Goal: Transaction & Acquisition: Book appointment/travel/reservation

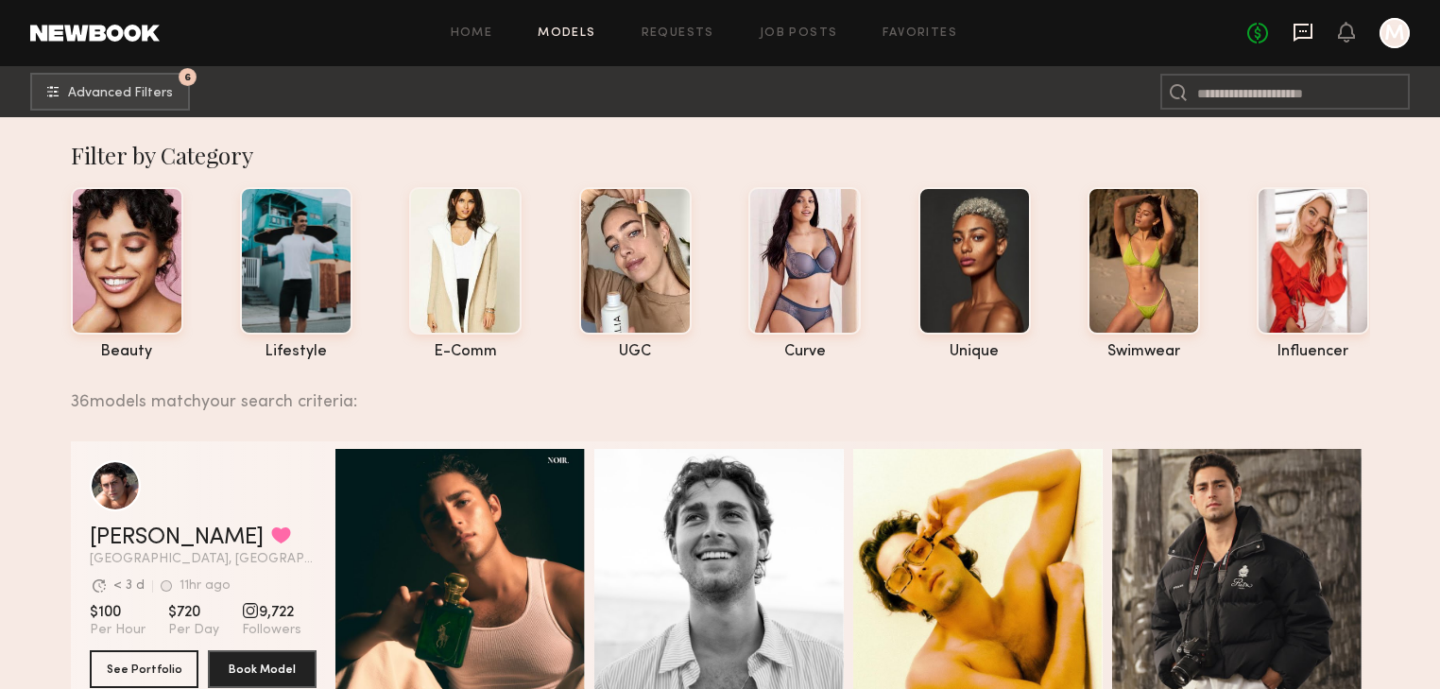
click at [1301, 34] on icon at bounding box center [1303, 32] width 21 height 21
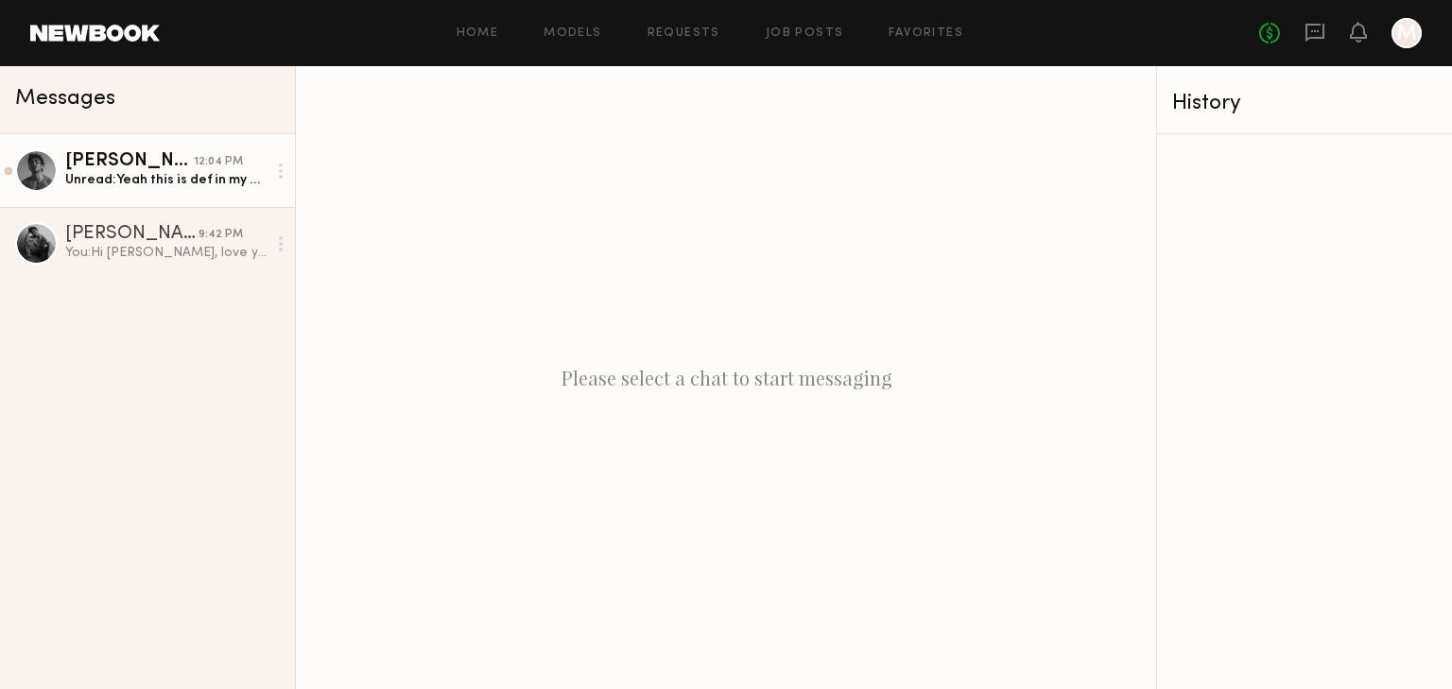
click at [129, 159] on div "Juan Paulo M." at bounding box center [129, 161] width 129 height 19
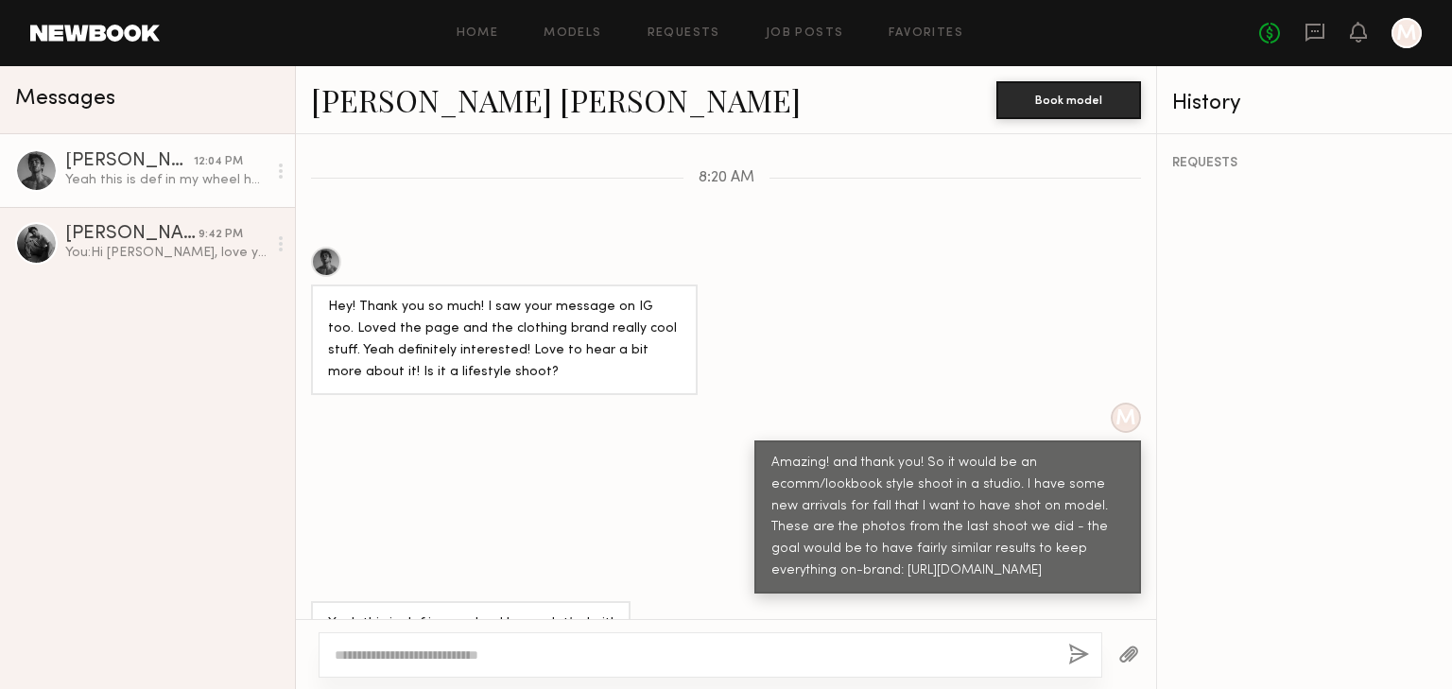
scroll to position [922, 0]
click at [469, 667] on div at bounding box center [709, 654] width 783 height 45
click at [498, 664] on div at bounding box center [709, 654] width 783 height 45
drag, startPoint x: 616, startPoint y: 651, endPoint x: 638, endPoint y: 640, distance: 24.5
click at [616, 650] on textarea at bounding box center [694, 654] width 718 height 19
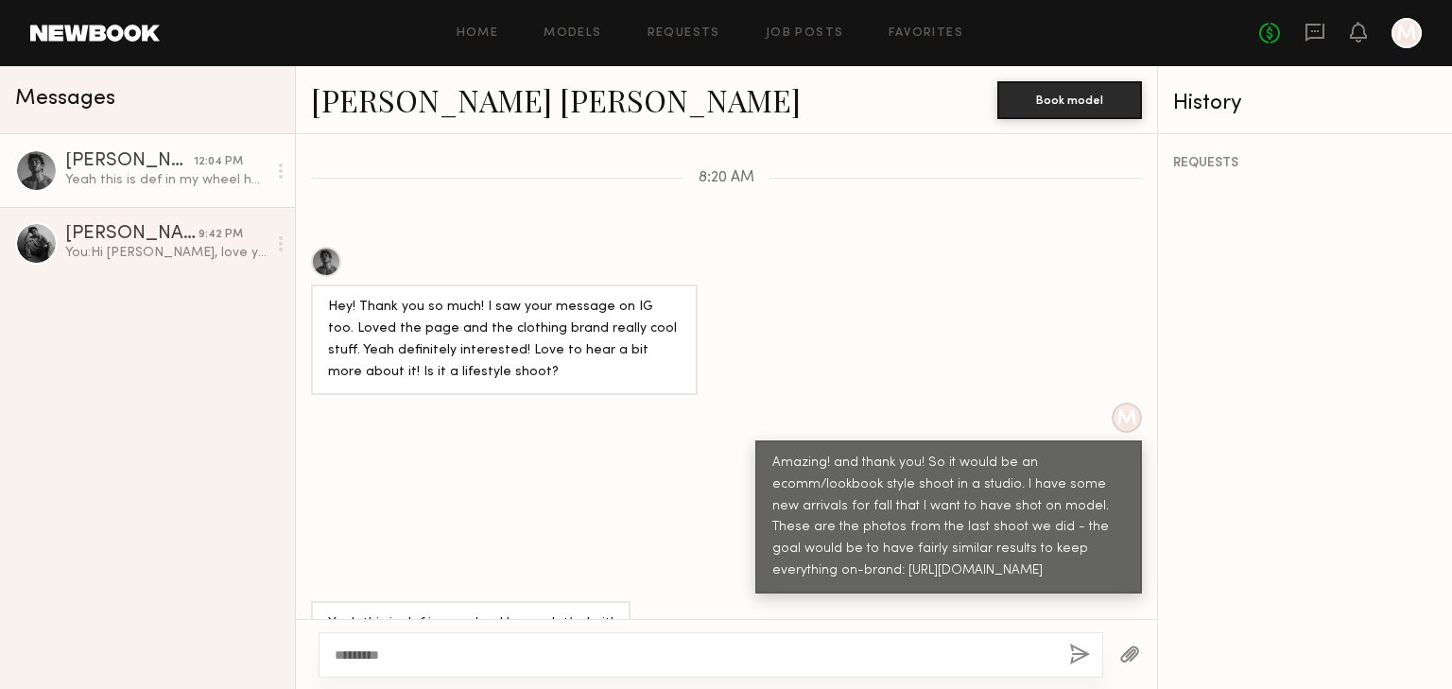
click at [140, 161] on div "Juan Paulo M." at bounding box center [129, 161] width 129 height 19
click at [418, 109] on link "Juan Paulo M." at bounding box center [556, 99] width 490 height 41
drag, startPoint x: 642, startPoint y: 660, endPoint x: 639, endPoint y: 650, distance: 9.9
click at [639, 653] on textarea "********" at bounding box center [694, 654] width 719 height 19
type textarea "**********"
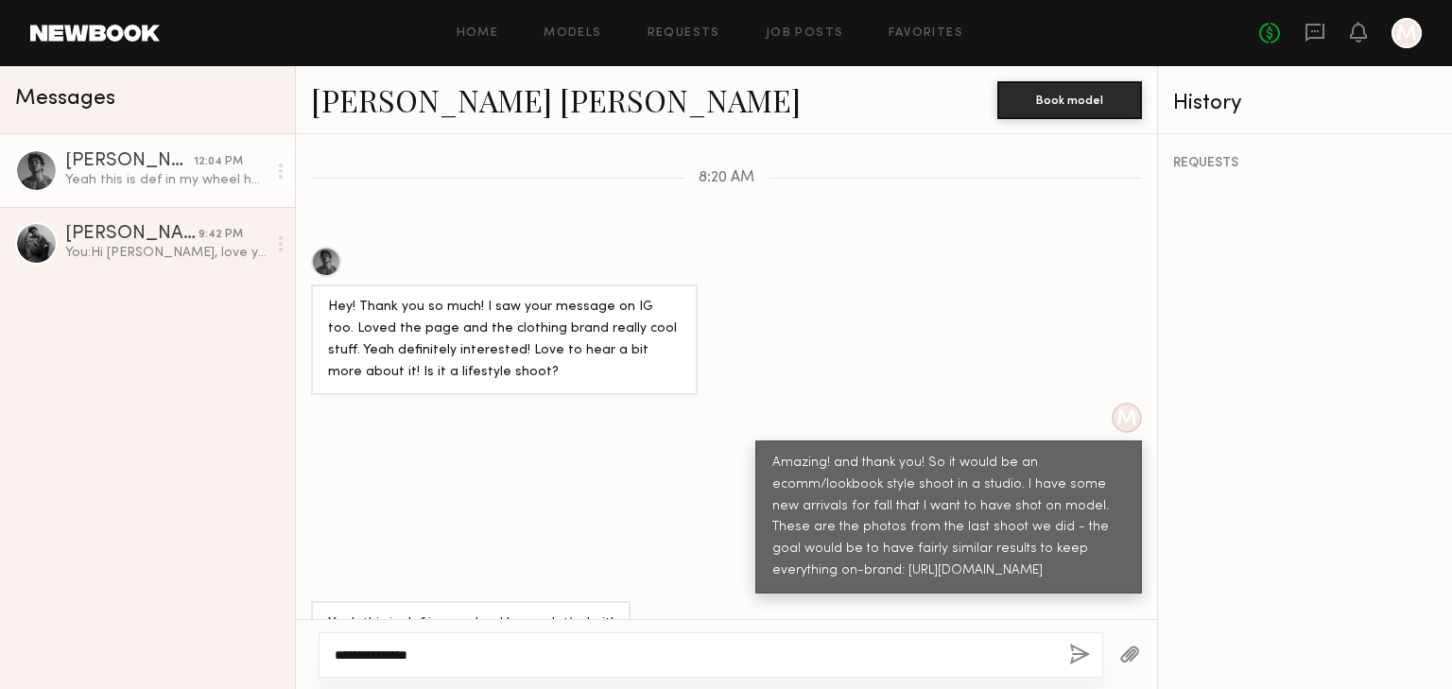
drag, startPoint x: 504, startPoint y: 655, endPoint x: 228, endPoint y: 656, distance: 275.9
click at [234, 654] on div "Messages Juan Paulo M. 12:04 PM Yeah this is def in my wheel house, let’s do it…" at bounding box center [726, 377] width 1452 height 623
drag, startPoint x: 1089, startPoint y: 531, endPoint x: 800, endPoint y: 535, distance: 288.3
click at [800, 535] on div "Amazing! and thank you! So it would be an ecomm/lookbook style shoot in a studi…" at bounding box center [948, 518] width 352 height 130
click at [833, 663] on div at bounding box center [710, 654] width 784 height 45
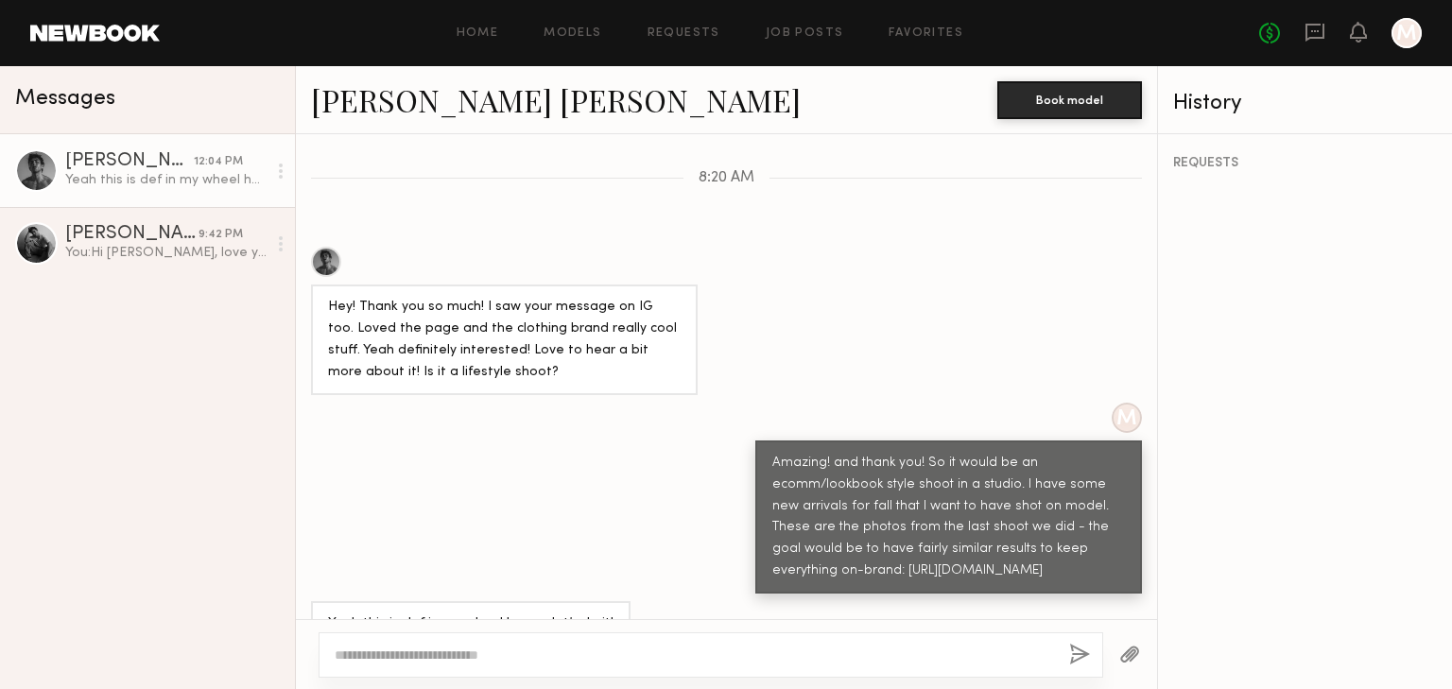
click at [841, 642] on div at bounding box center [710, 654] width 784 height 45
click at [839, 651] on textarea at bounding box center [694, 654] width 719 height 19
type textarea "*"
click at [650, 645] on textarea "**********" at bounding box center [694, 654] width 719 height 19
click at [907, 658] on textarea "**********" at bounding box center [694, 654] width 719 height 19
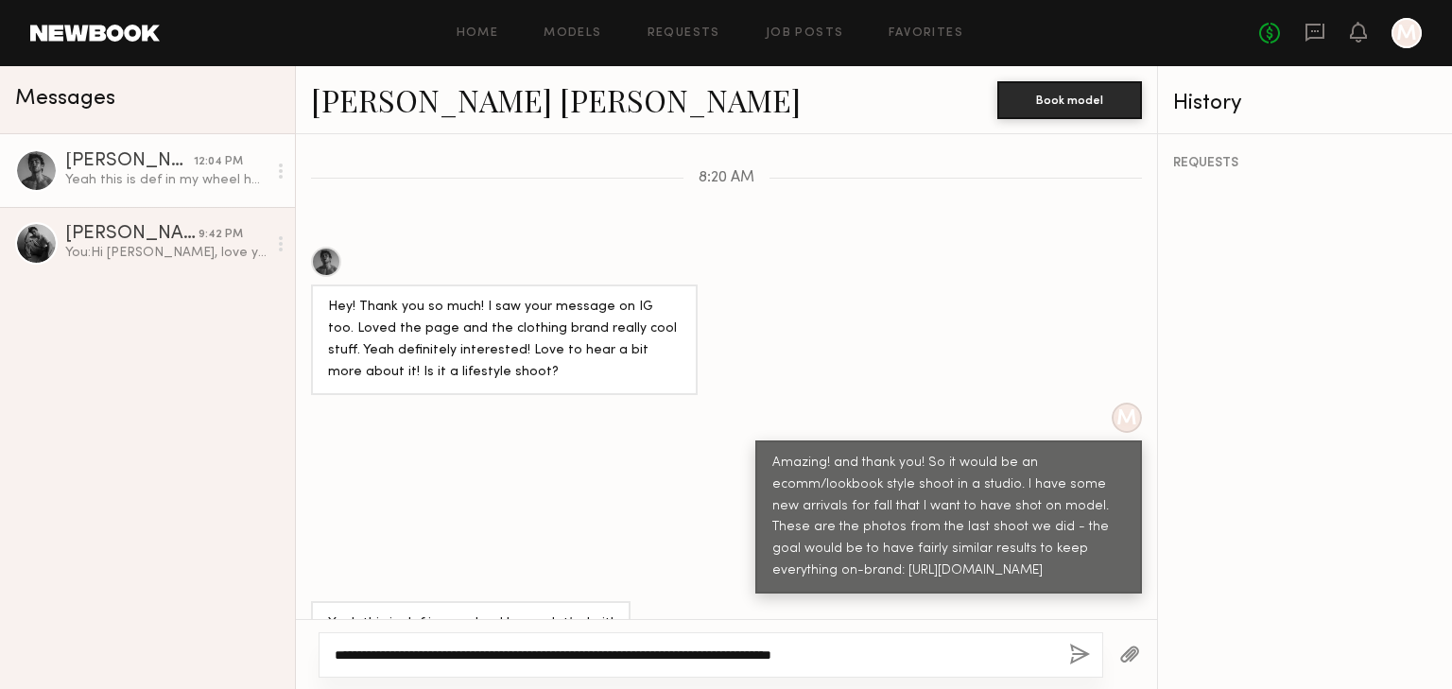
type textarea "**********"
click at [1078, 654] on button "button" at bounding box center [1079, 656] width 21 height 24
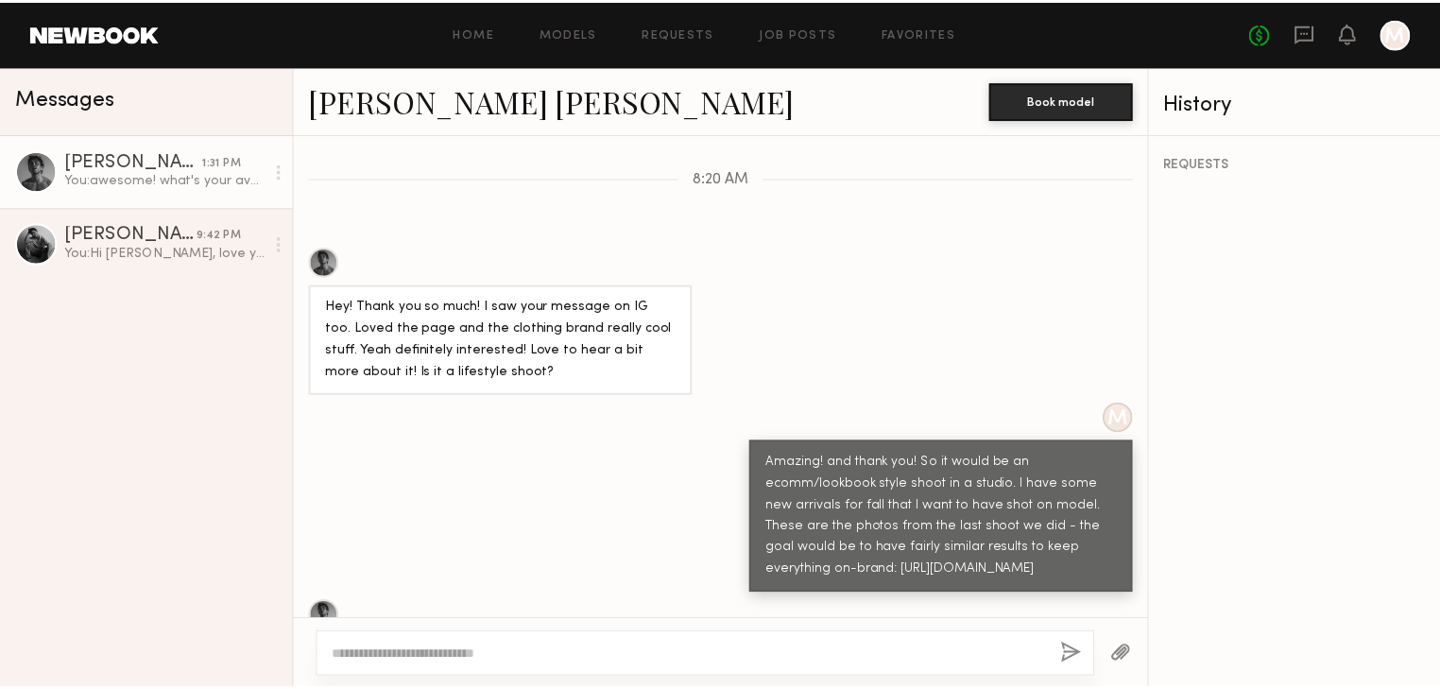
scroll to position [1180, 0]
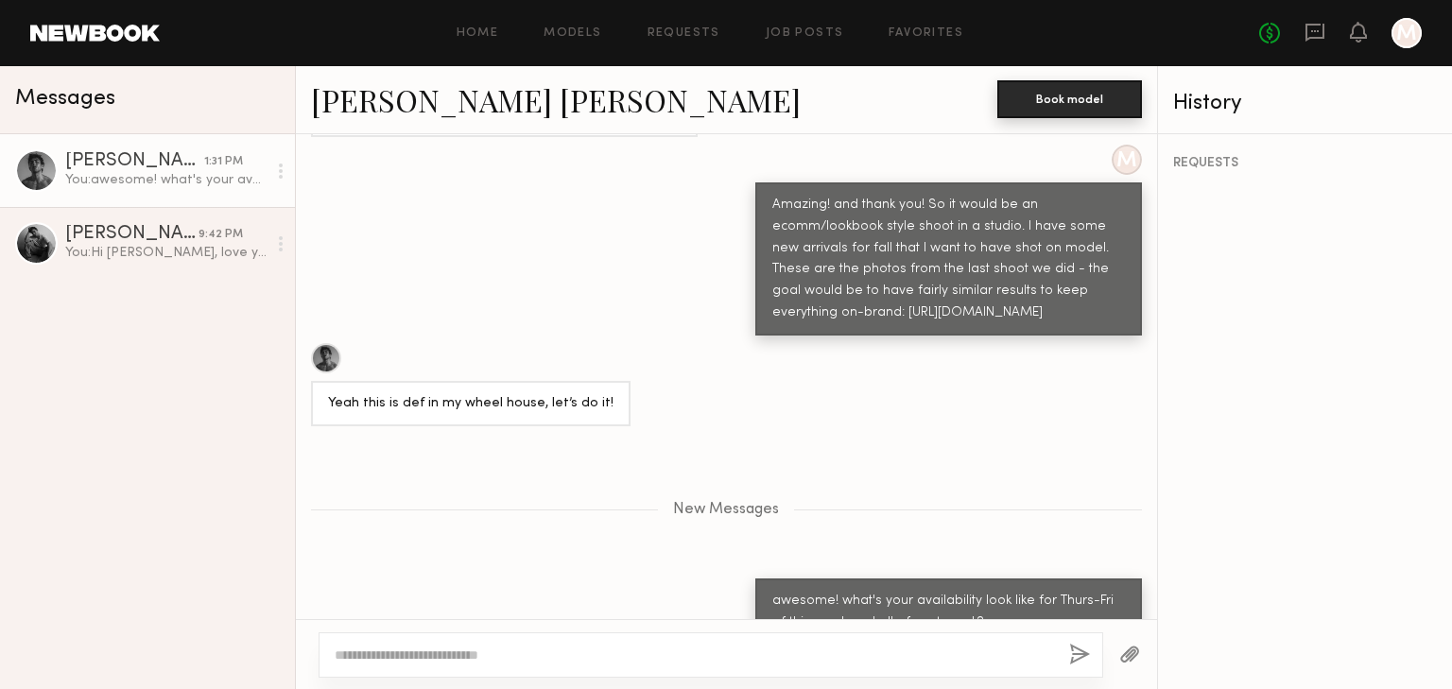
click at [1112, 92] on button "Book model" at bounding box center [1069, 99] width 145 height 38
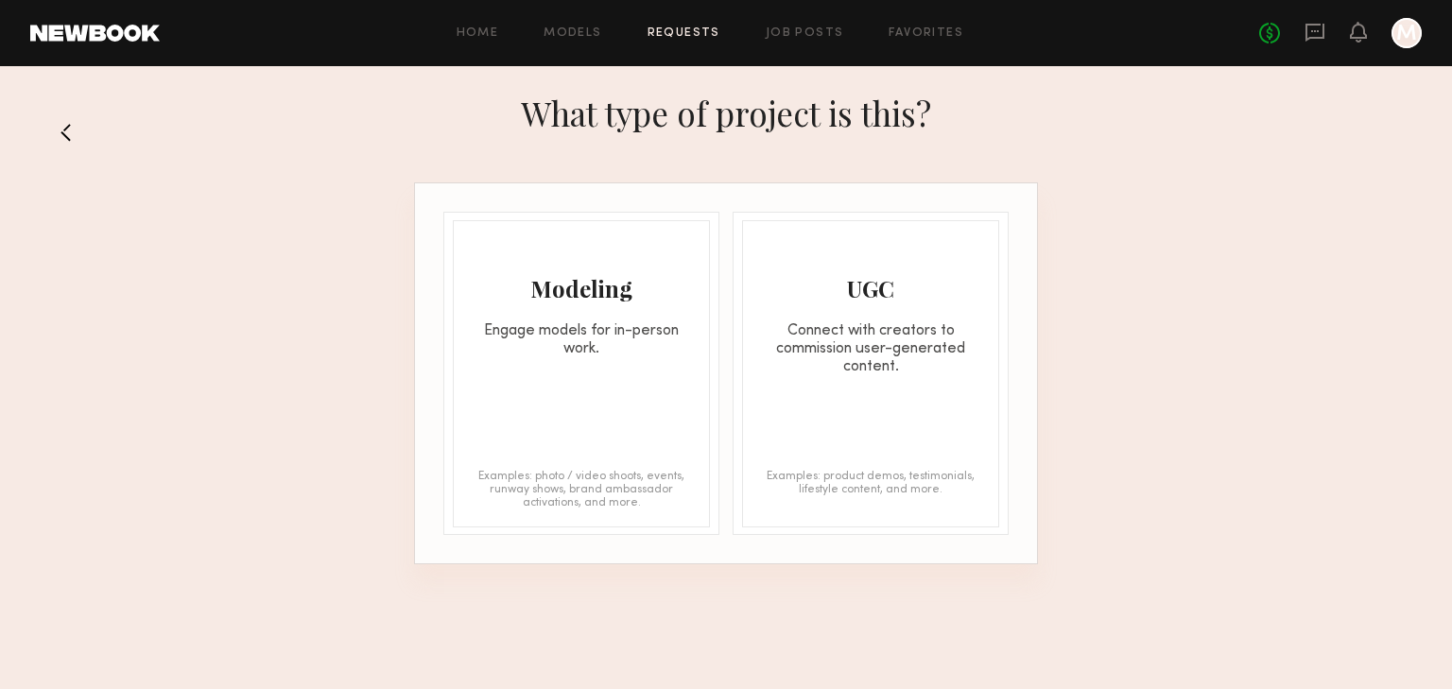
click at [614, 349] on div "Engage models for in-person work." at bounding box center [581, 340] width 255 height 36
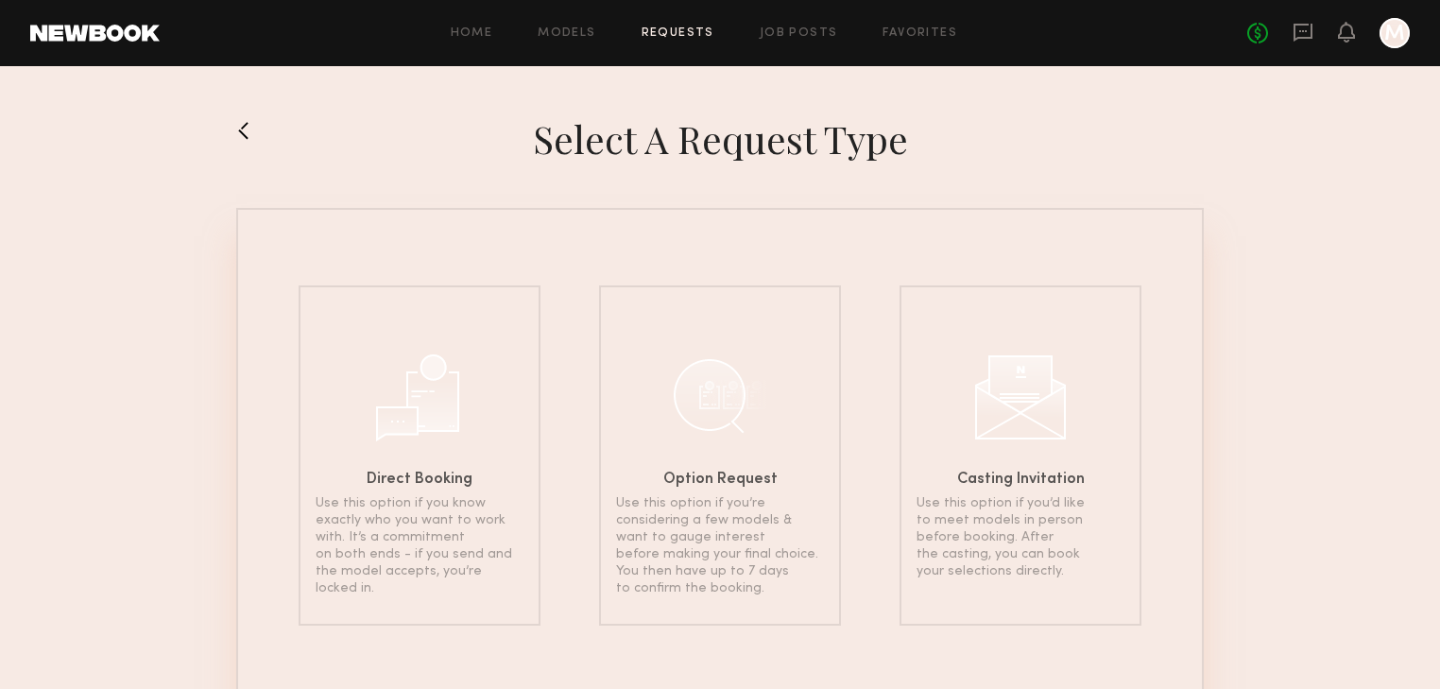
click at [242, 130] on button at bounding box center [251, 130] width 30 height 30
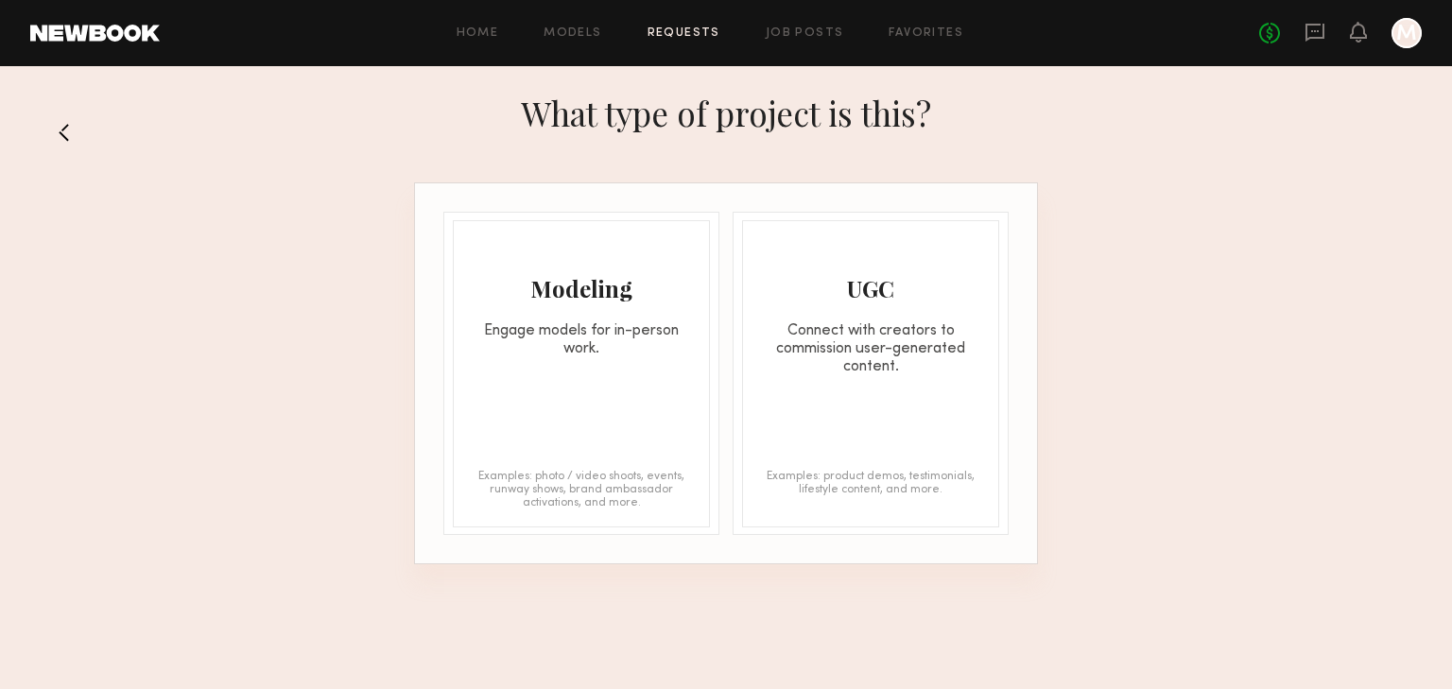
click at [76, 125] on button at bounding box center [72, 132] width 30 height 30
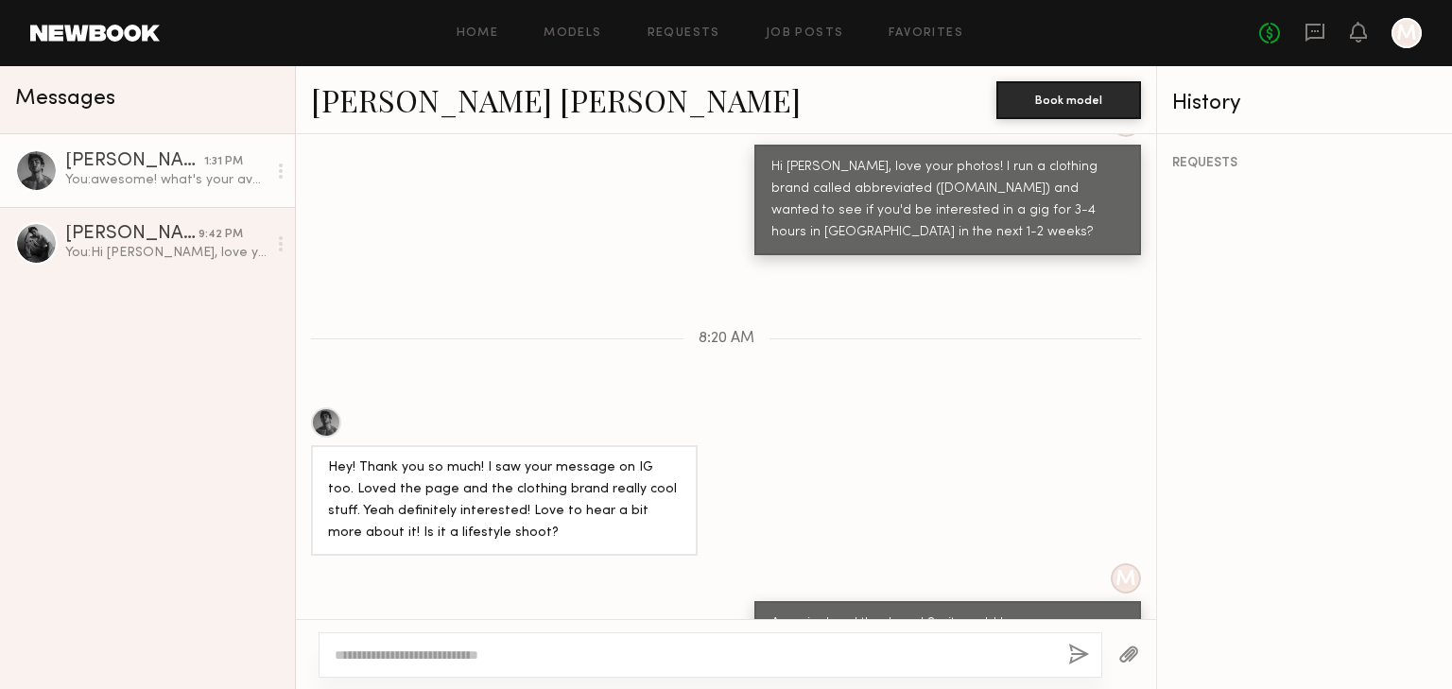
scroll to position [762, 0]
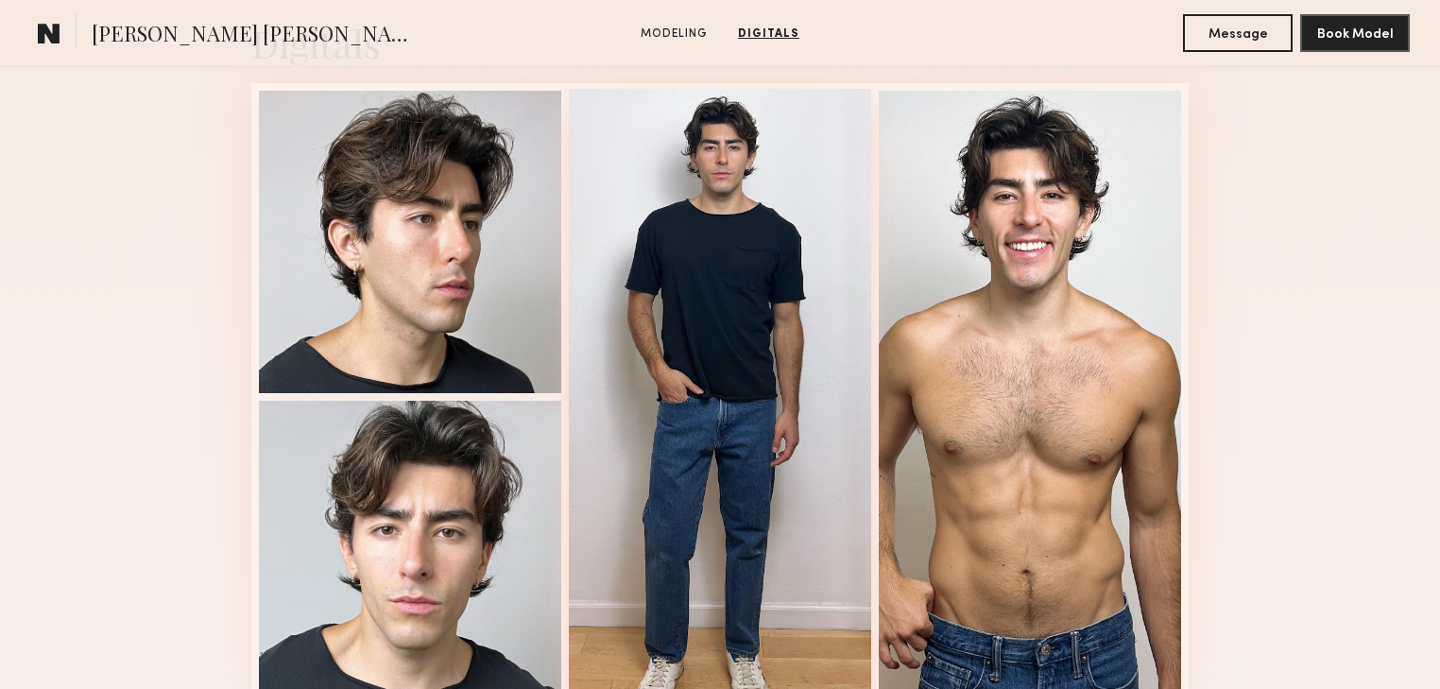
scroll to position [2041, 0]
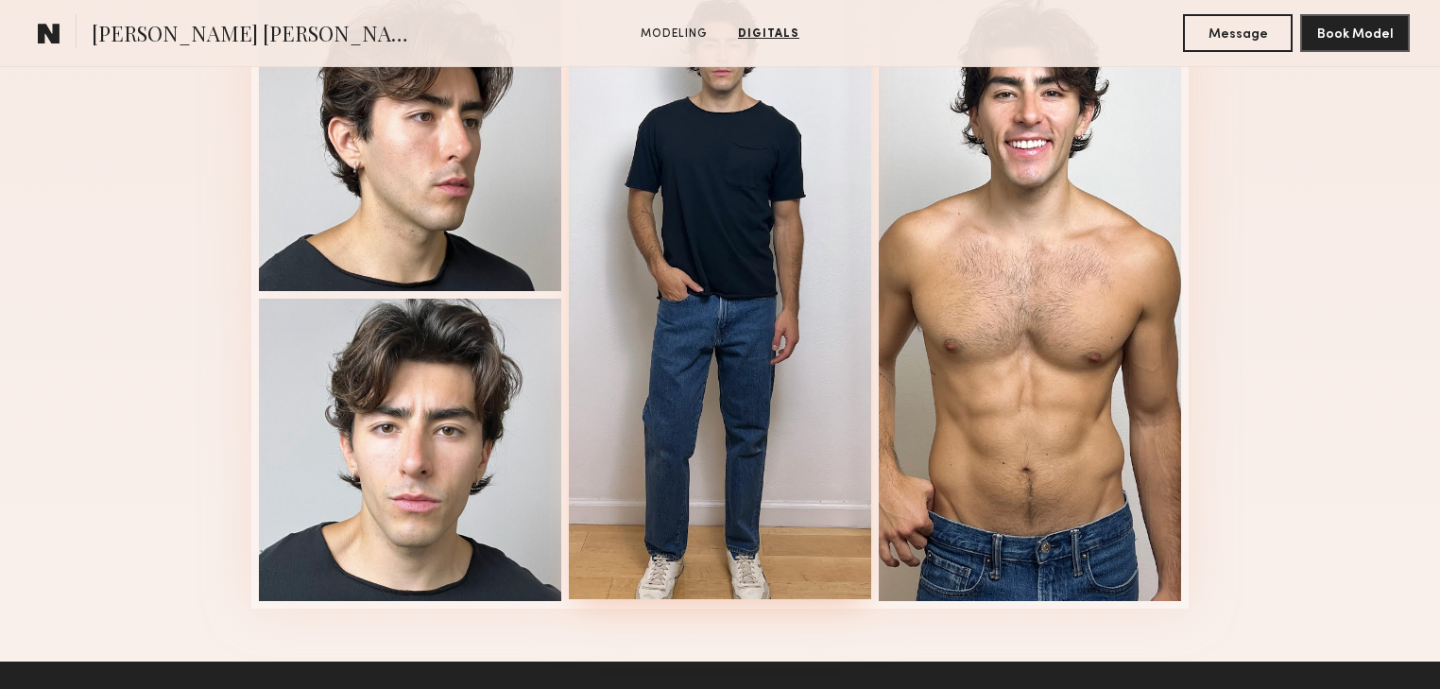
click at [776, 503] on div at bounding box center [720, 293] width 302 height 612
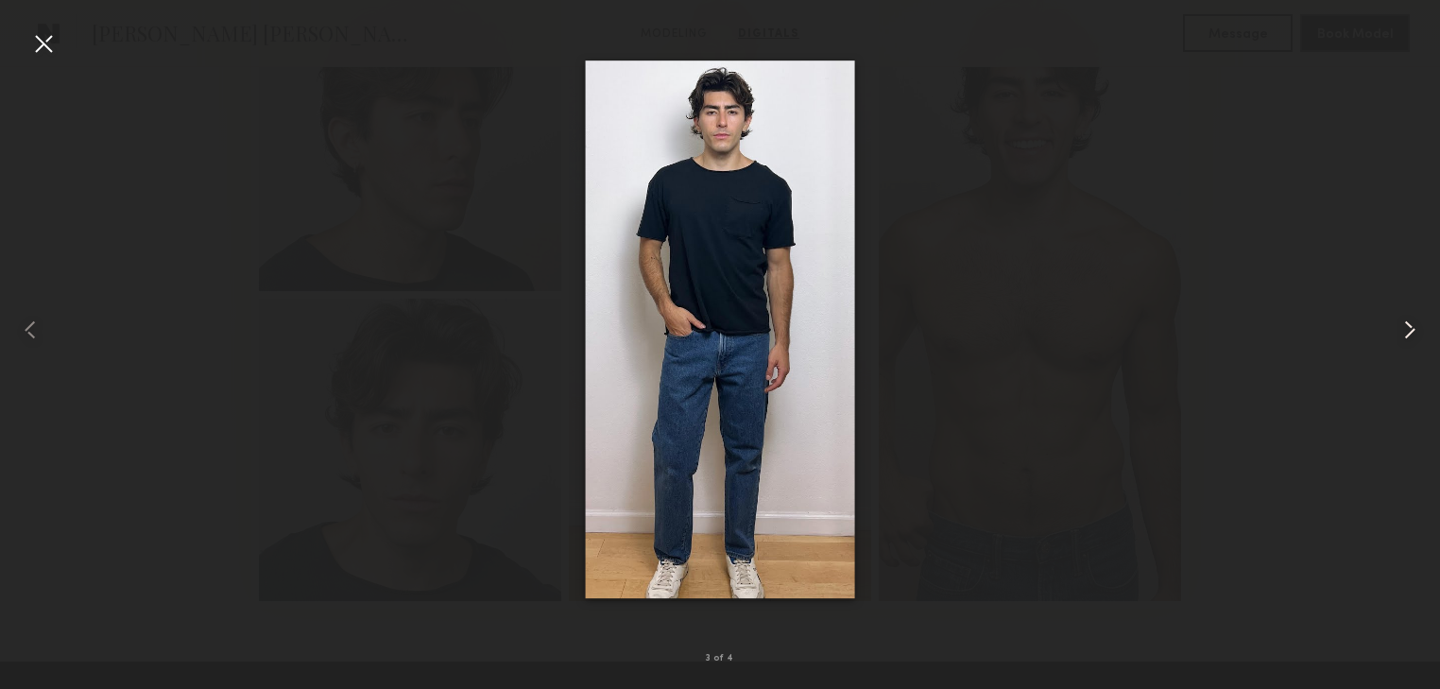
click at [1409, 325] on common-icon at bounding box center [1410, 330] width 30 height 30
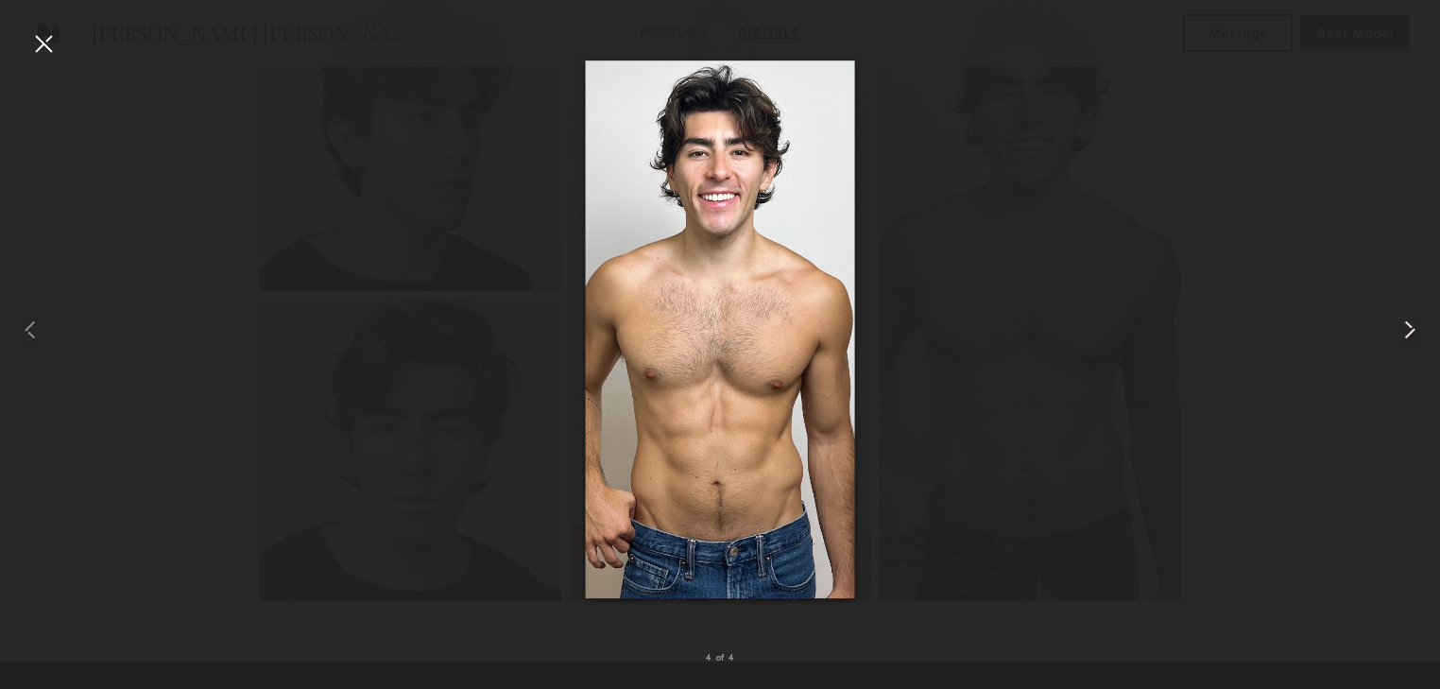
click at [1402, 321] on common-icon at bounding box center [1410, 330] width 30 height 30
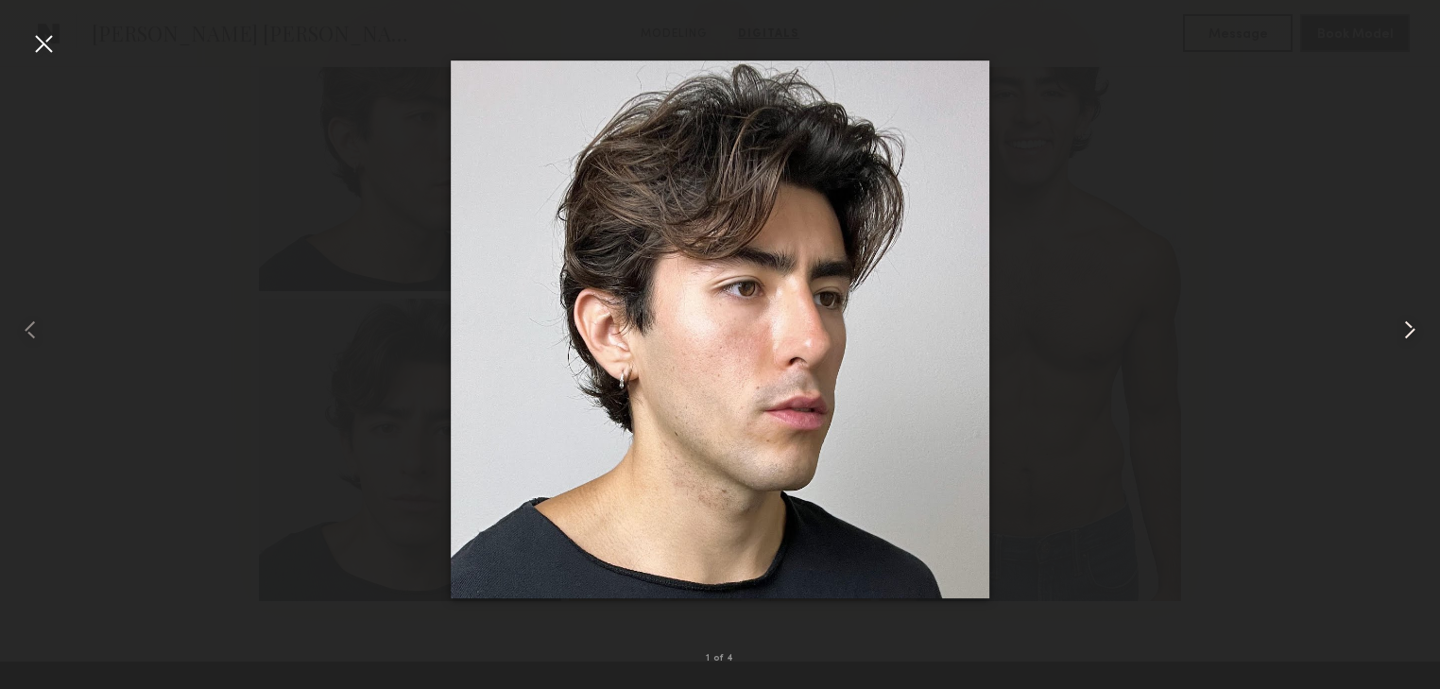
click at [1409, 326] on common-icon at bounding box center [1410, 330] width 30 height 30
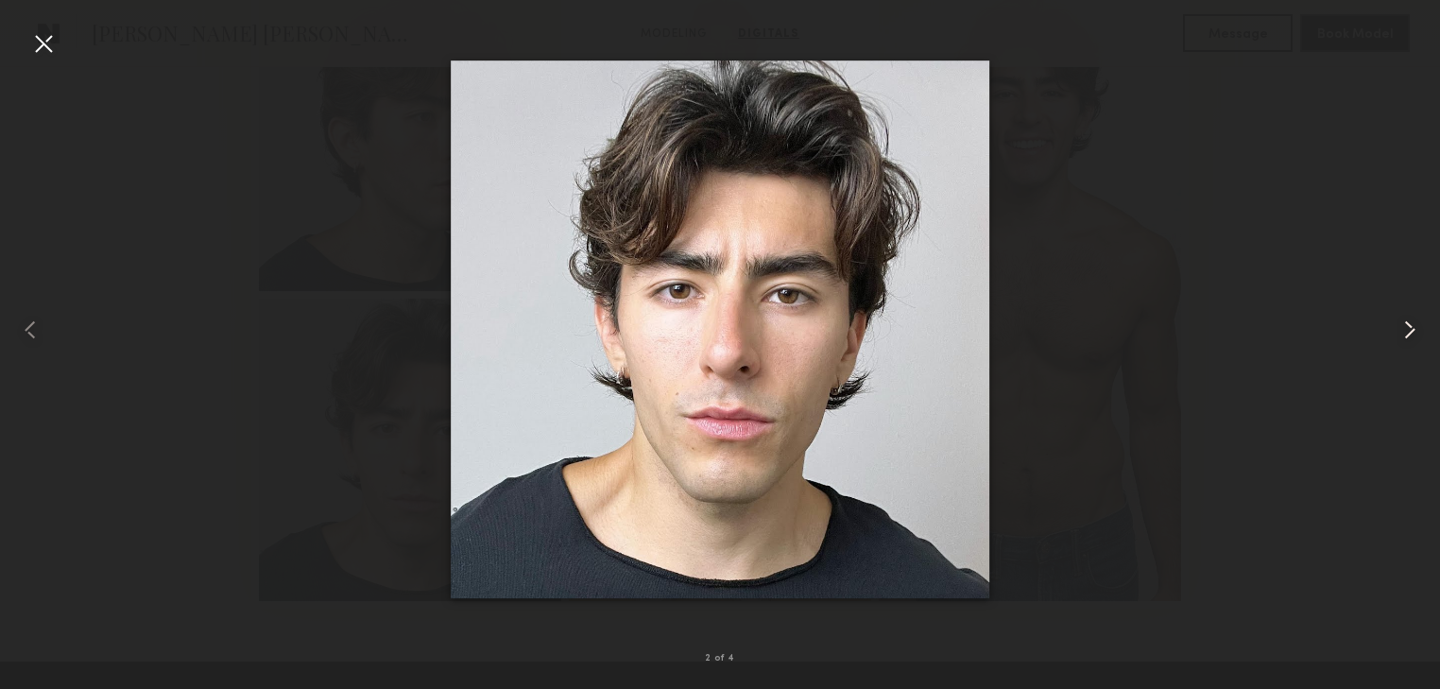
click at [1410, 326] on common-icon at bounding box center [1410, 330] width 30 height 30
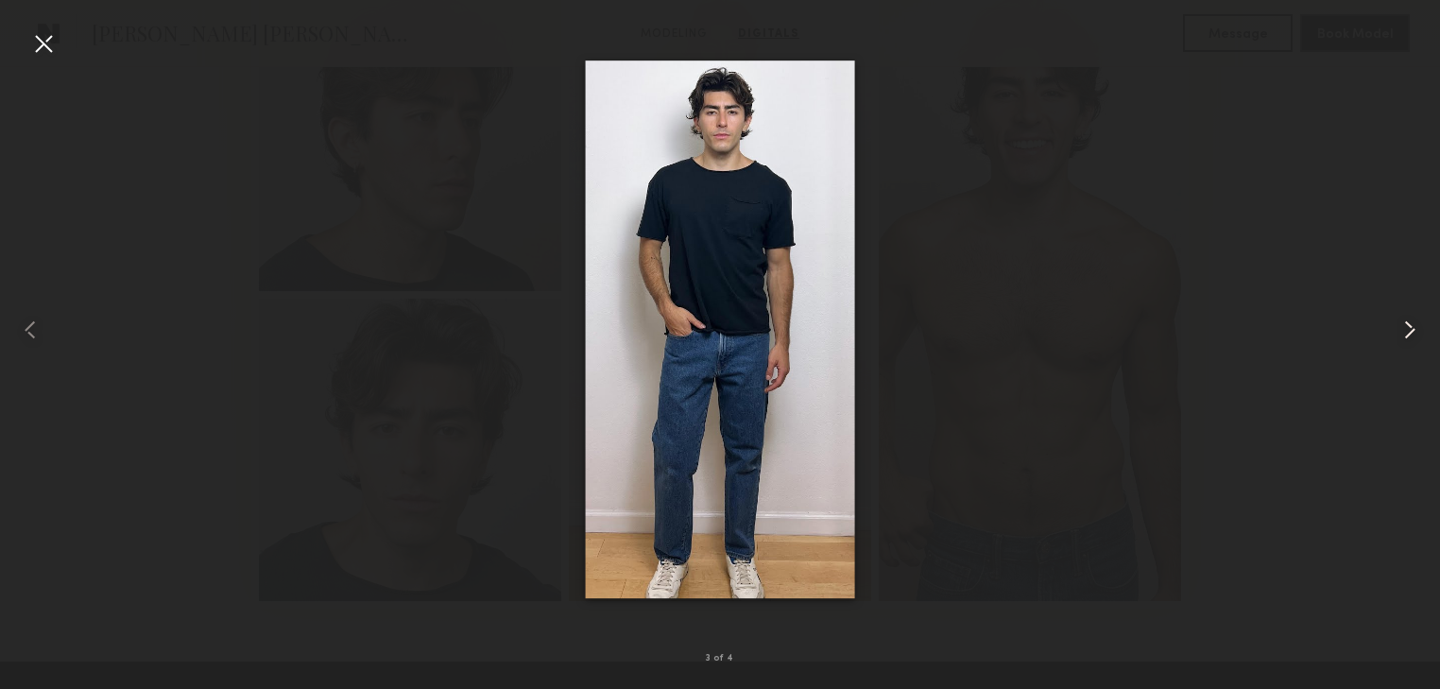
click at [1410, 326] on common-icon at bounding box center [1410, 330] width 30 height 30
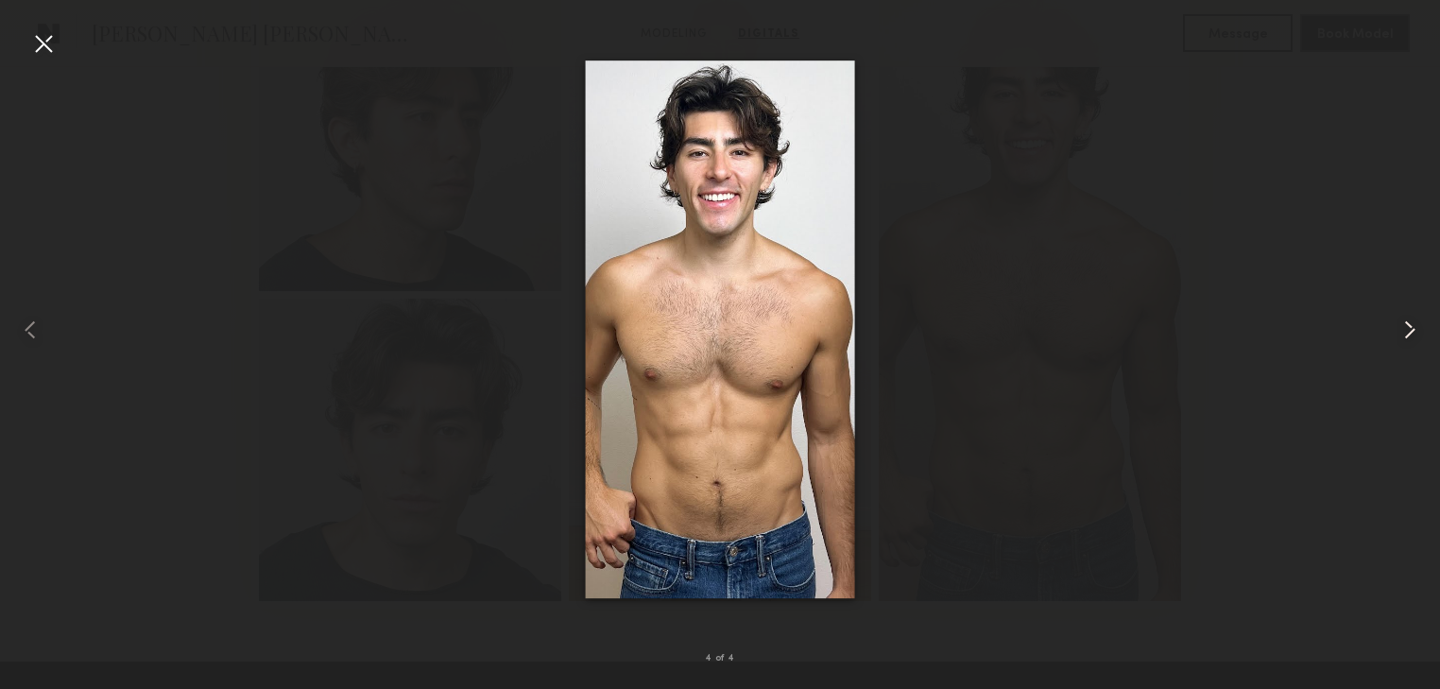
click at [1410, 326] on common-icon at bounding box center [1410, 330] width 30 height 30
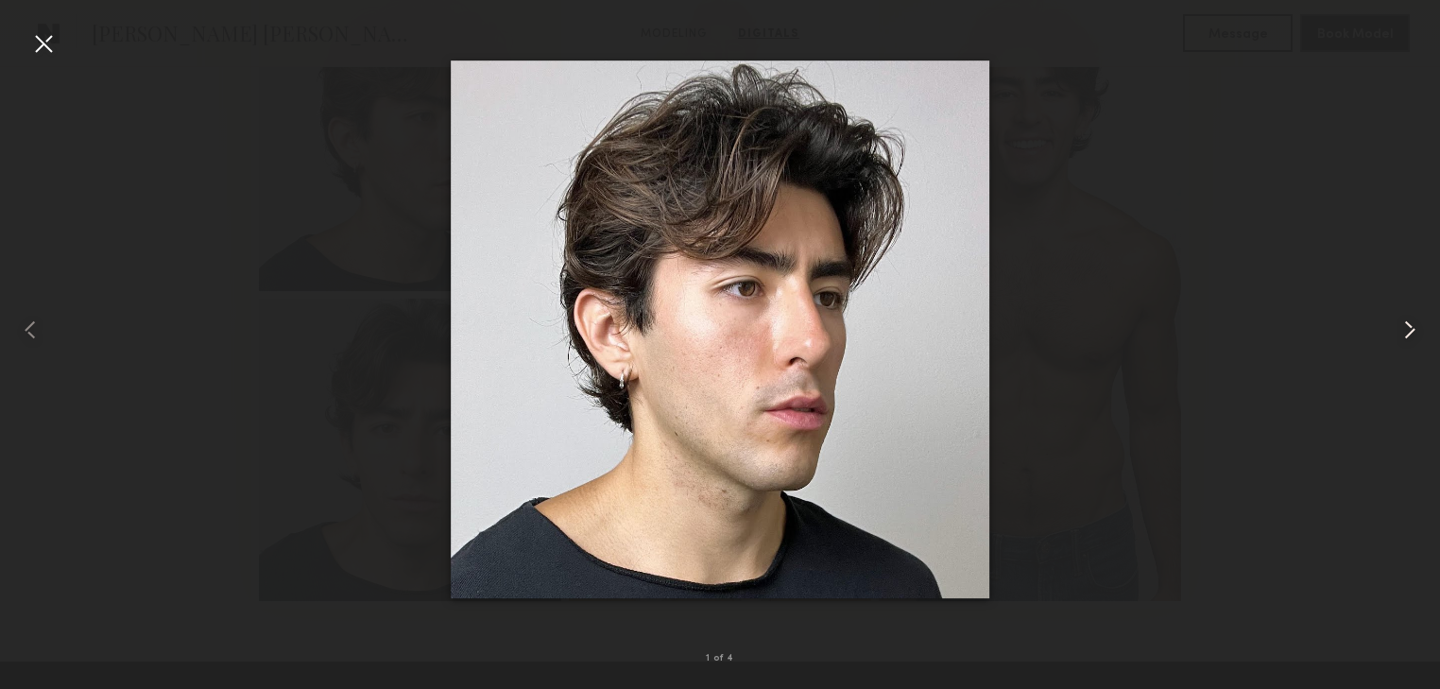
click at [1410, 326] on common-icon at bounding box center [1410, 330] width 30 height 30
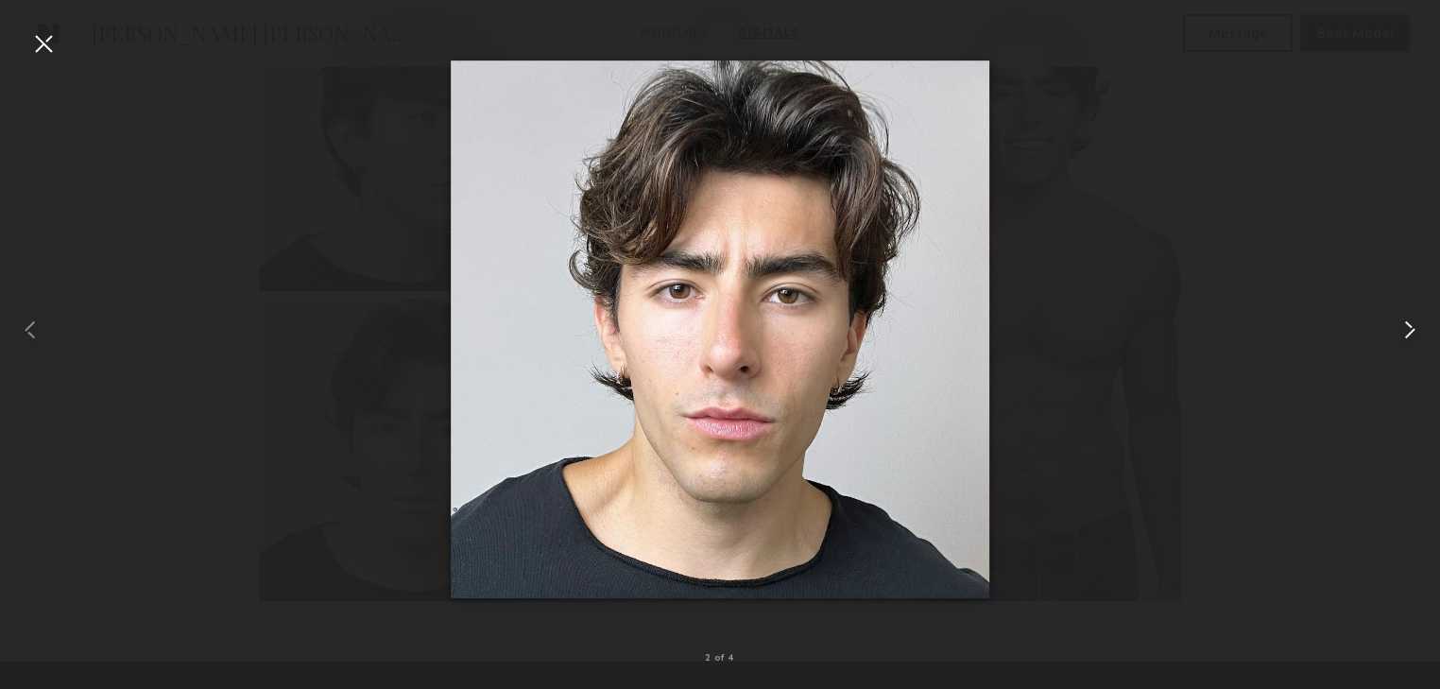
click at [1411, 326] on common-icon at bounding box center [1410, 330] width 30 height 30
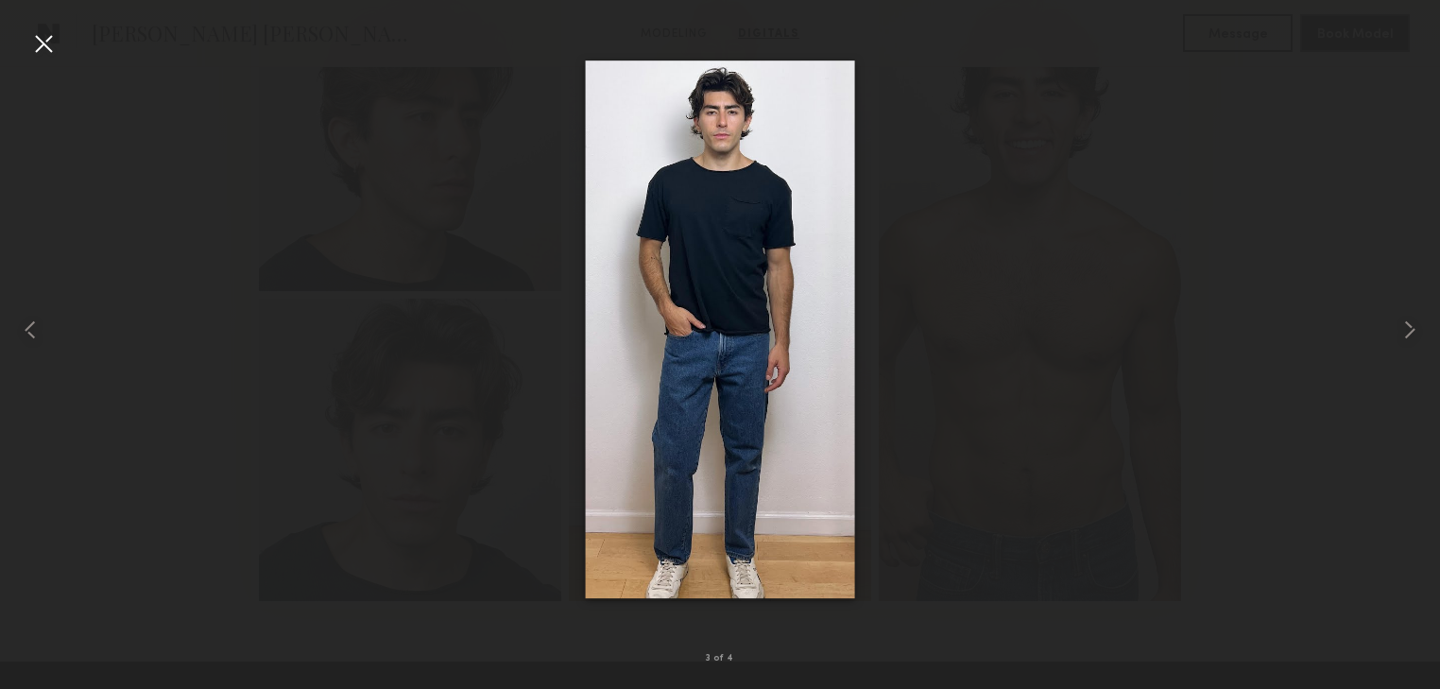
click at [46, 42] on div at bounding box center [43, 43] width 30 height 30
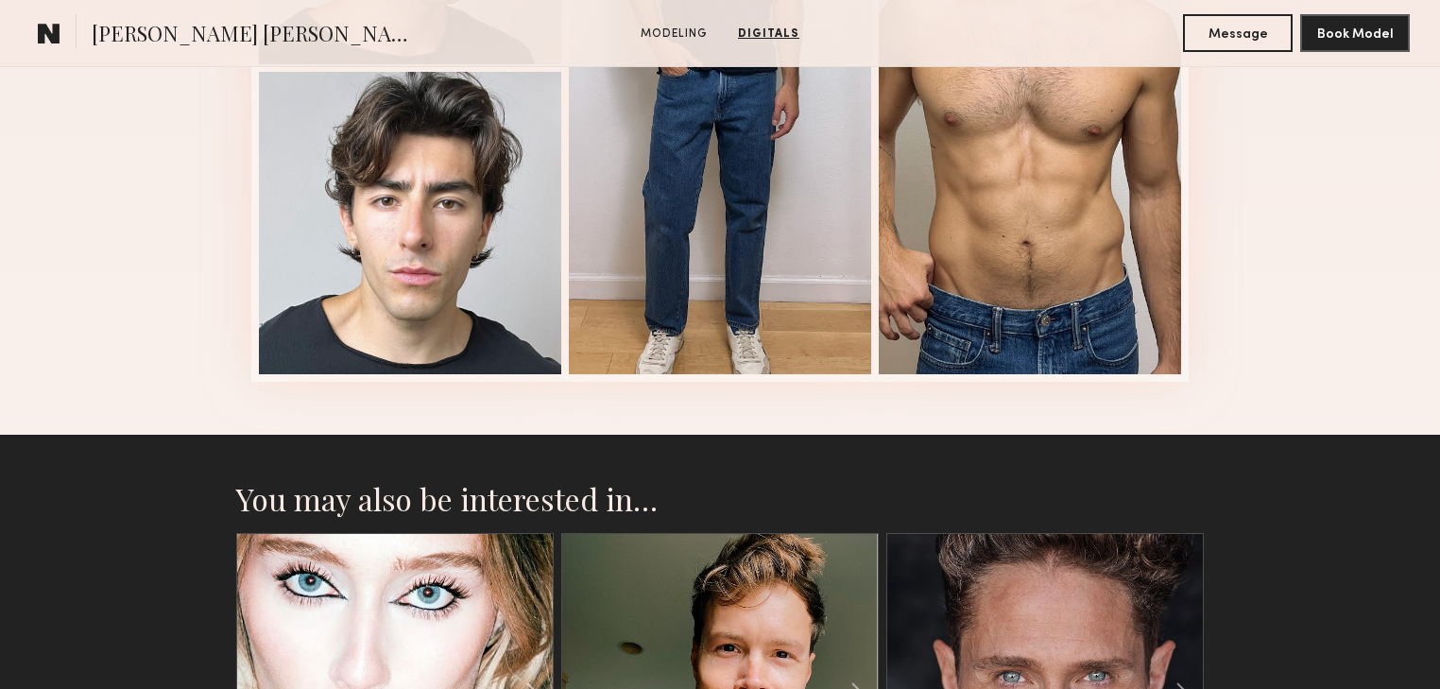
scroll to position [2722, 0]
